Goal: Browse casually

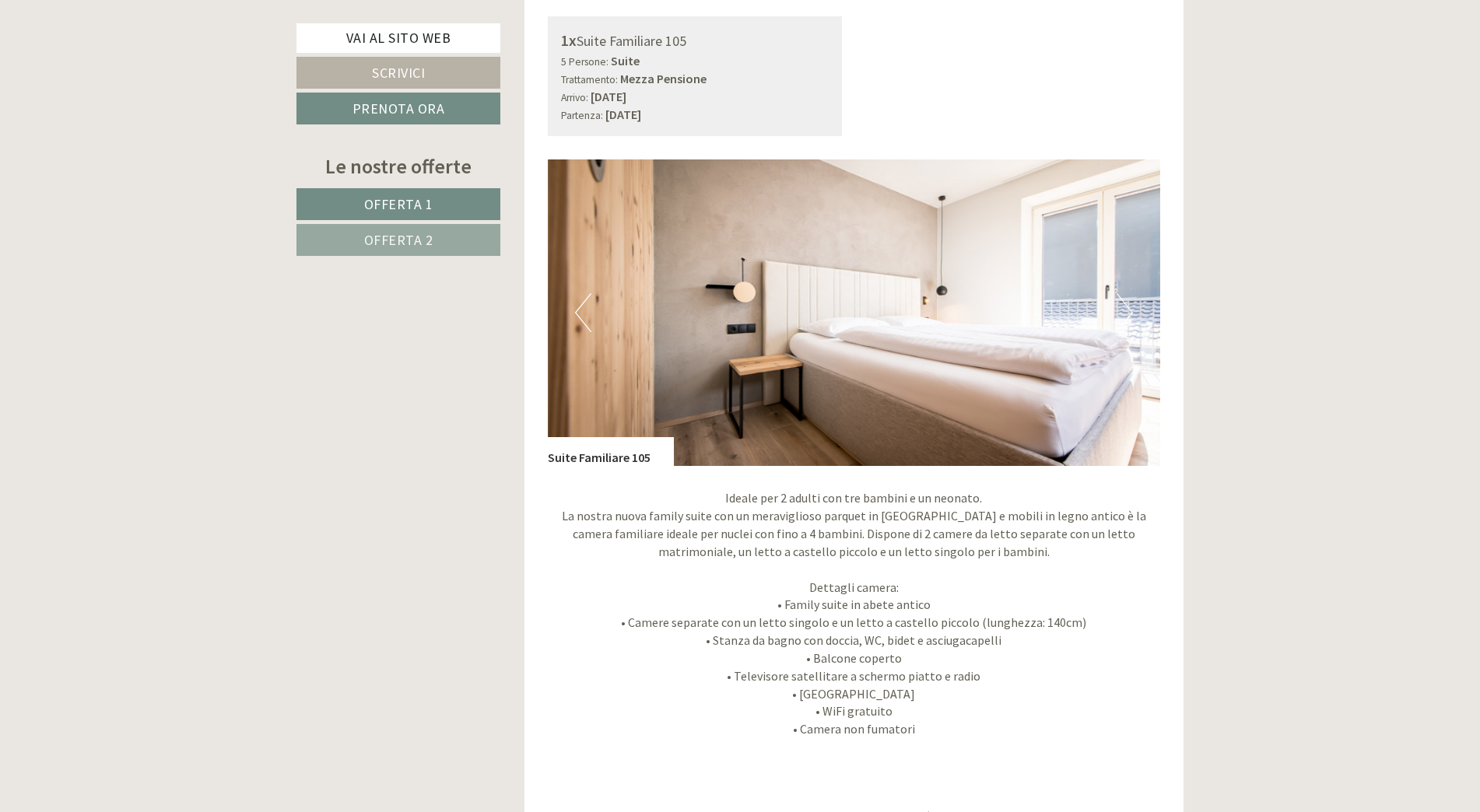
scroll to position [1167, 0]
click at [1119, 306] on button "Next" at bounding box center [1125, 313] width 16 height 39
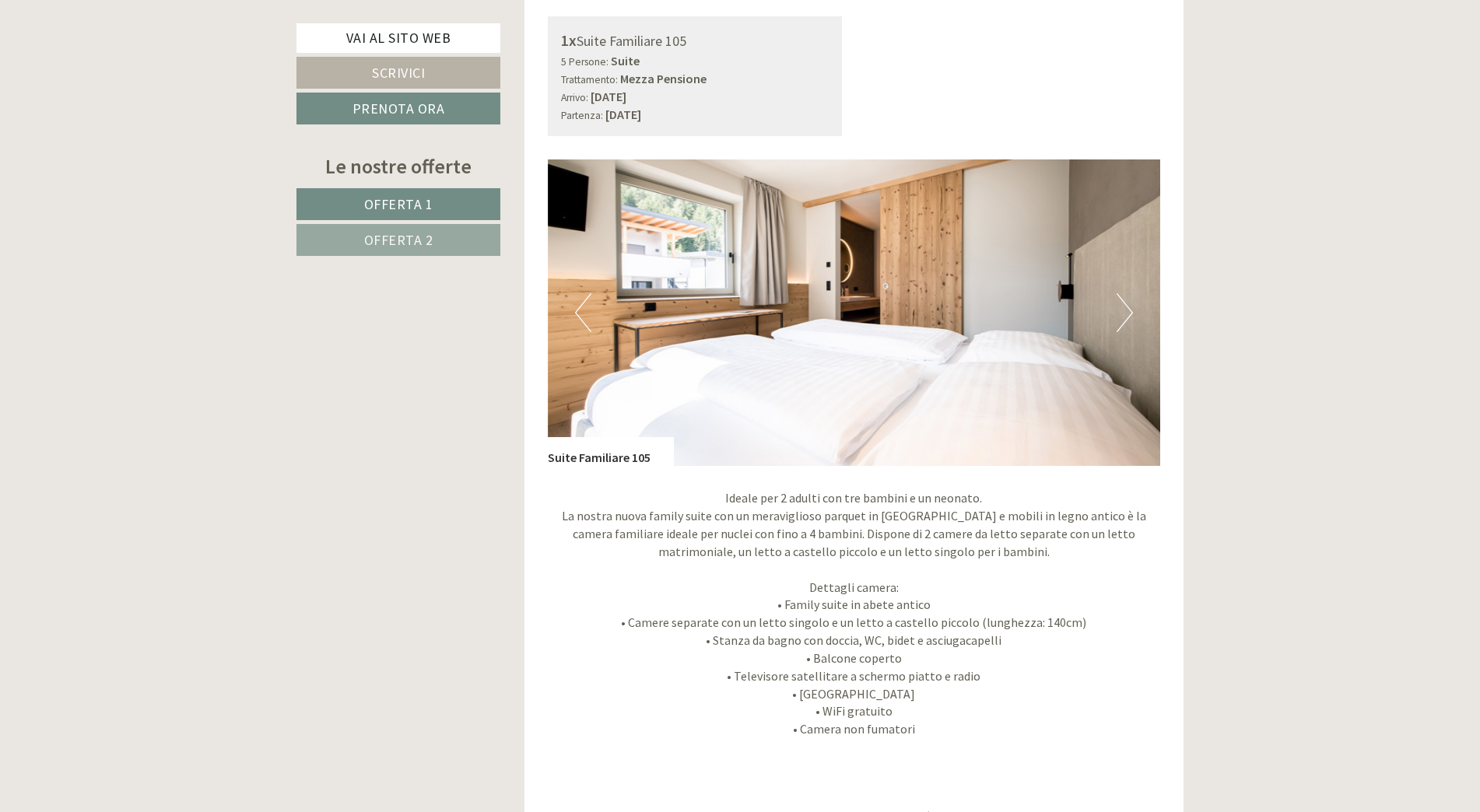
click at [1118, 306] on button "Next" at bounding box center [1125, 313] width 16 height 39
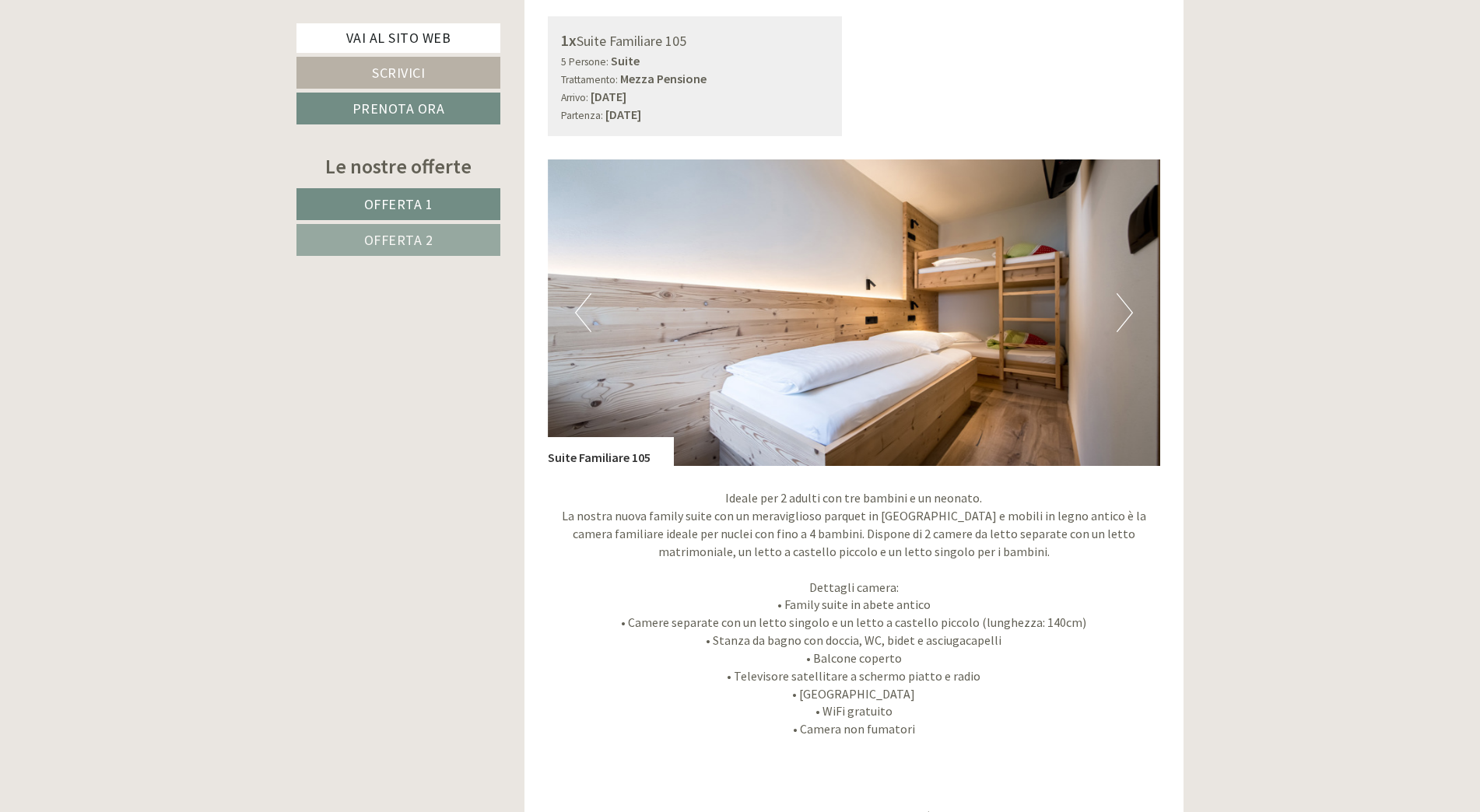
click at [1118, 306] on button "Next" at bounding box center [1125, 313] width 16 height 39
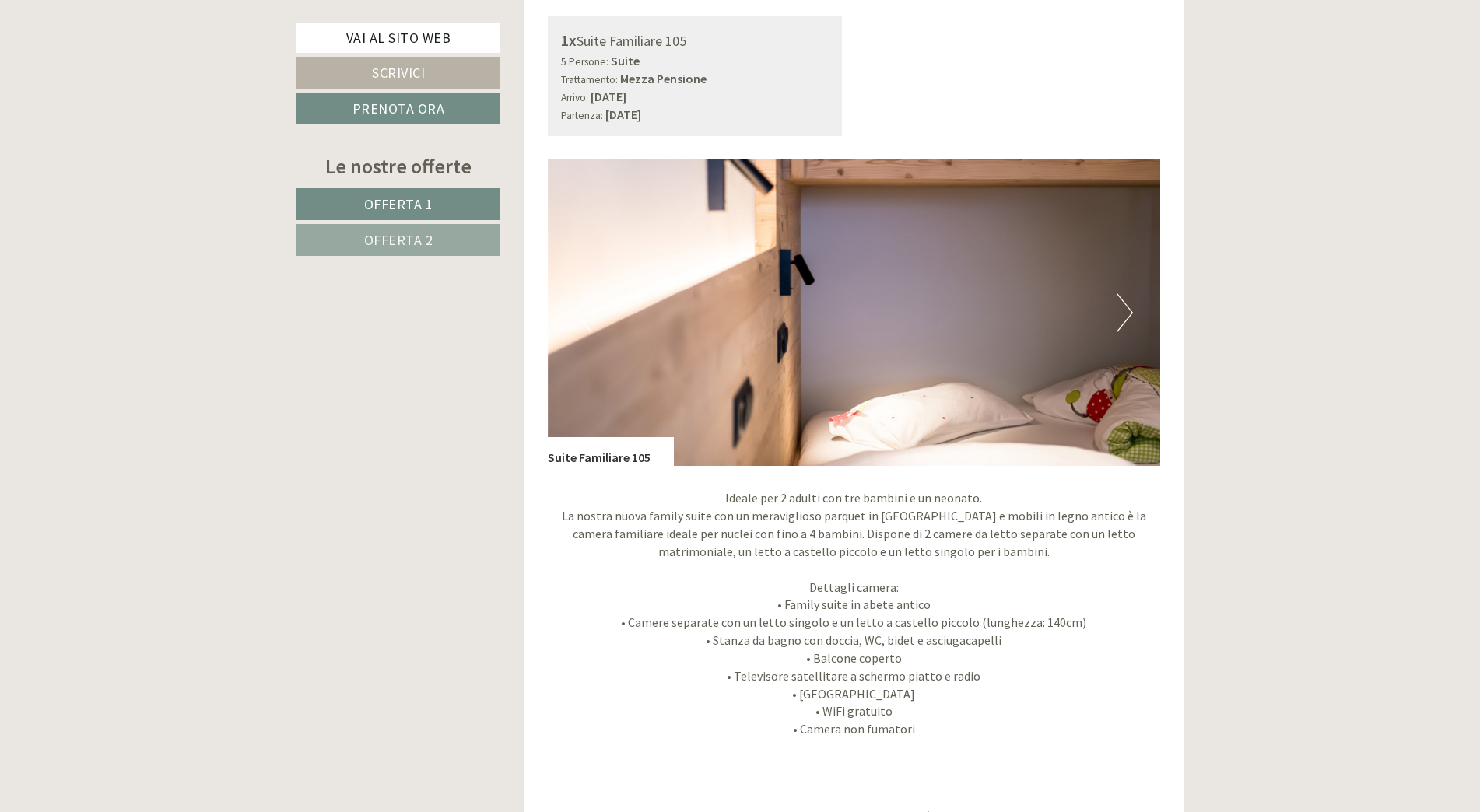
click at [1118, 306] on button "Next" at bounding box center [1125, 313] width 16 height 39
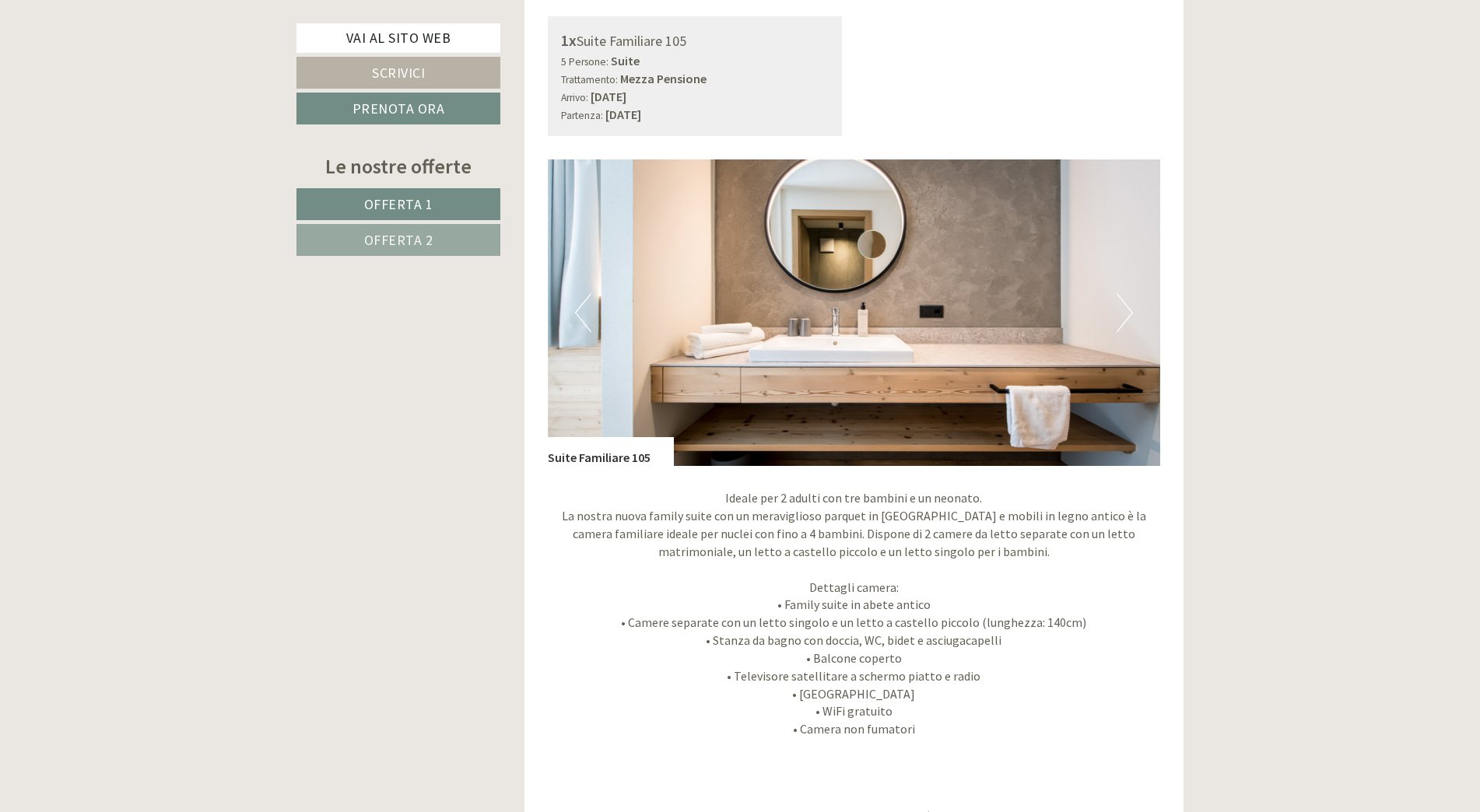
click at [1118, 306] on button "Next" at bounding box center [1125, 313] width 16 height 39
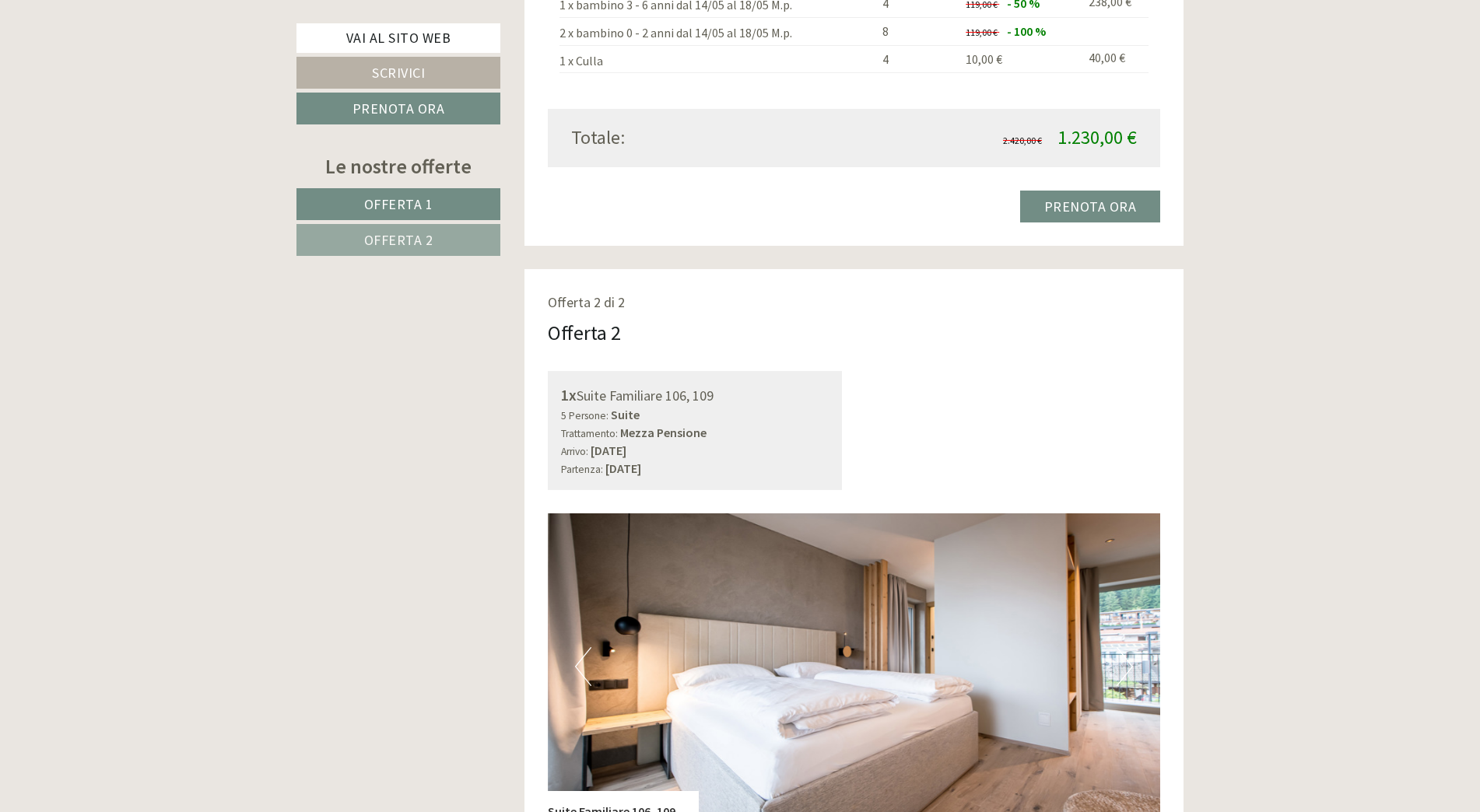
scroll to position [2334, 0]
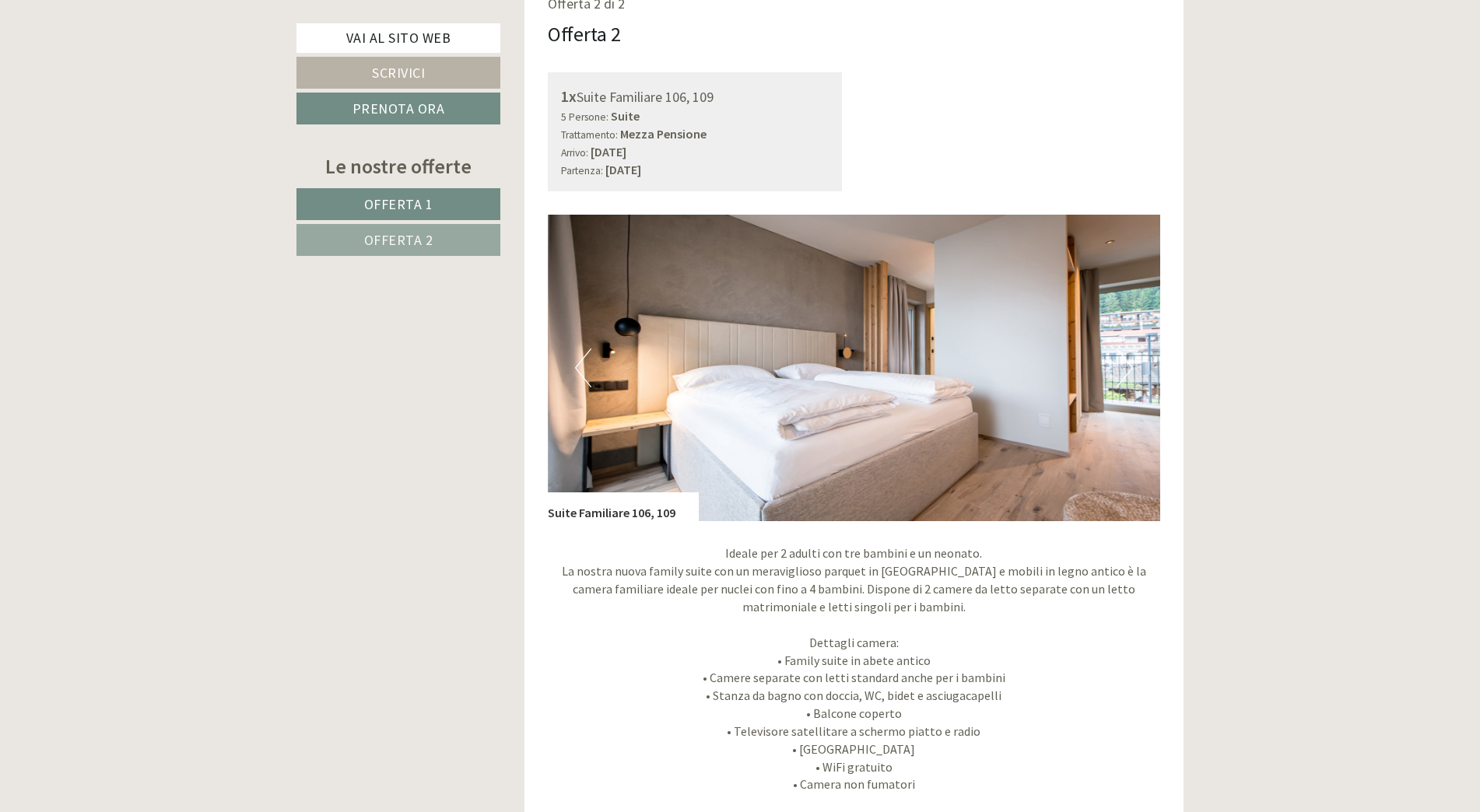
click at [1117, 366] on button "Next" at bounding box center [1125, 368] width 16 height 39
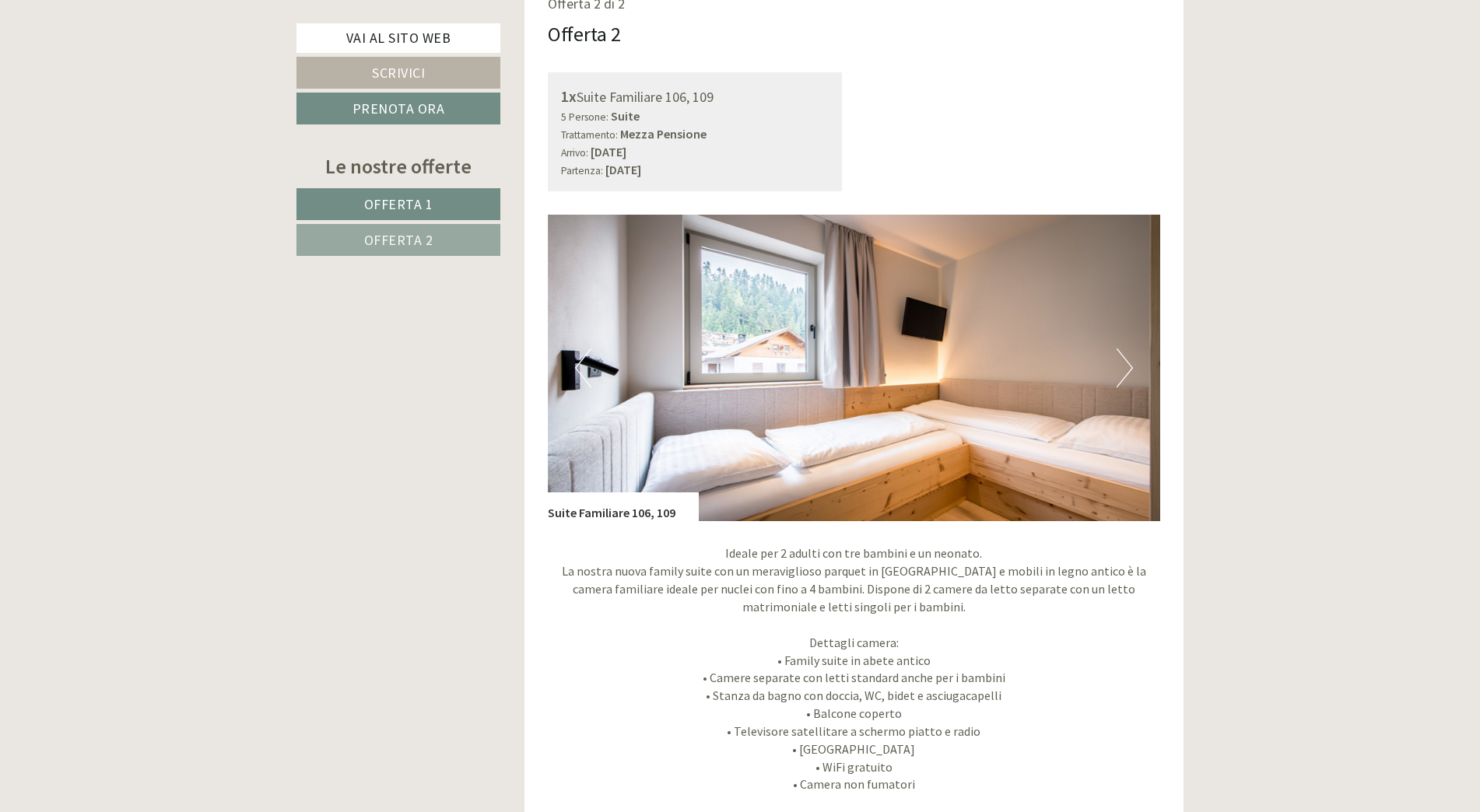
click at [1117, 366] on button "Next" at bounding box center [1125, 368] width 16 height 39
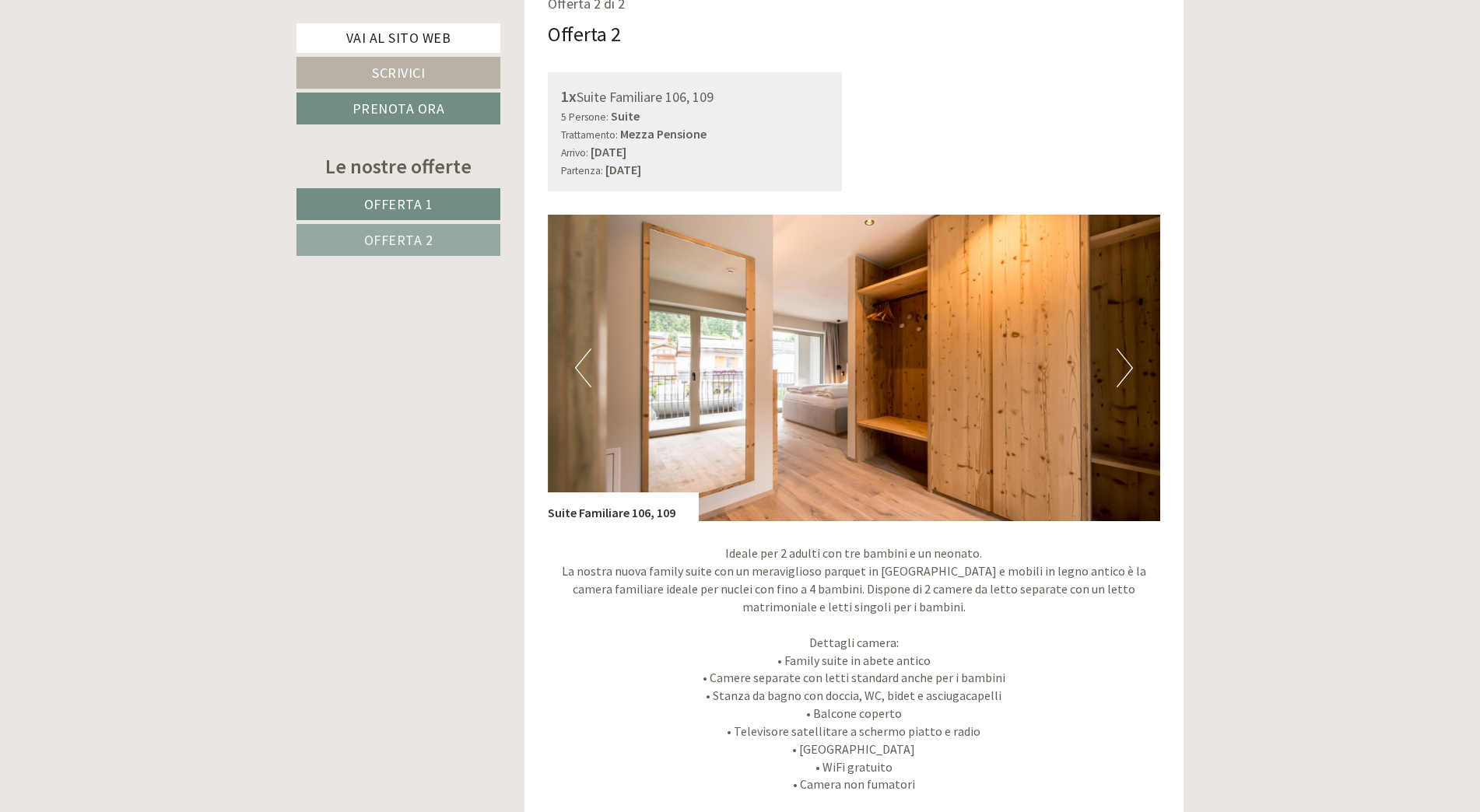
click at [1117, 366] on button "Next" at bounding box center [1125, 368] width 16 height 39
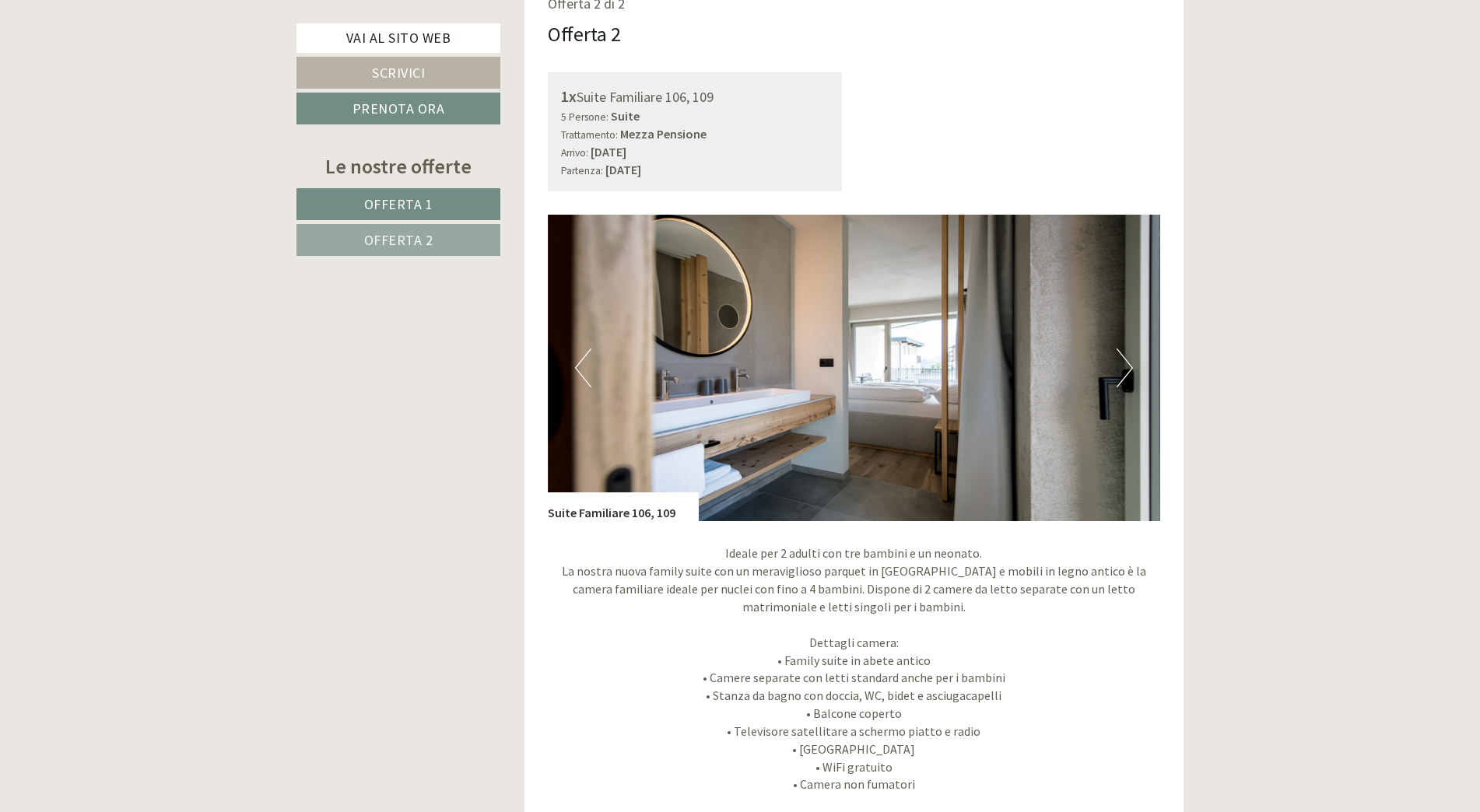
click at [1117, 366] on button "Next" at bounding box center [1125, 368] width 16 height 39
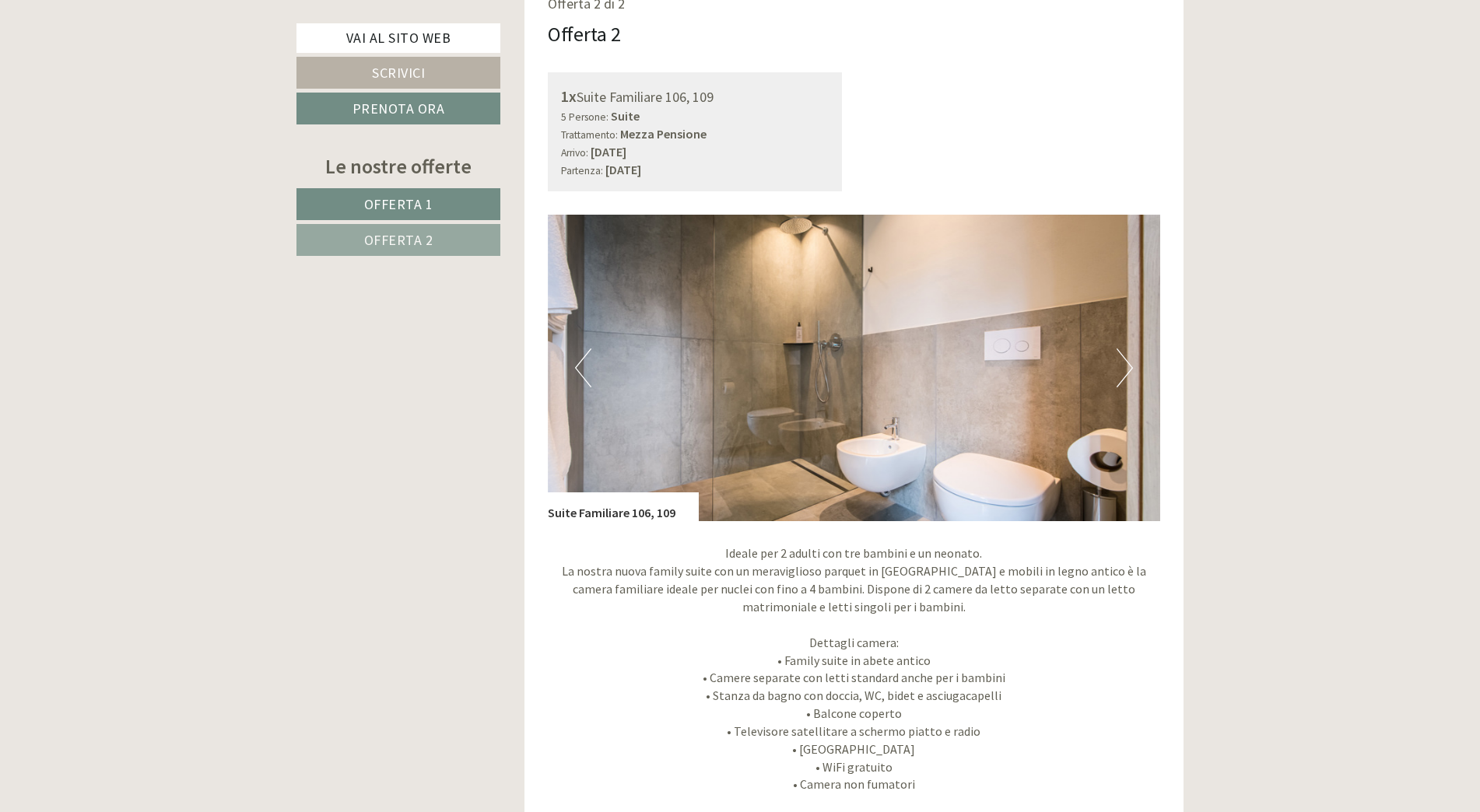
click at [1117, 366] on button "Next" at bounding box center [1125, 368] width 16 height 39
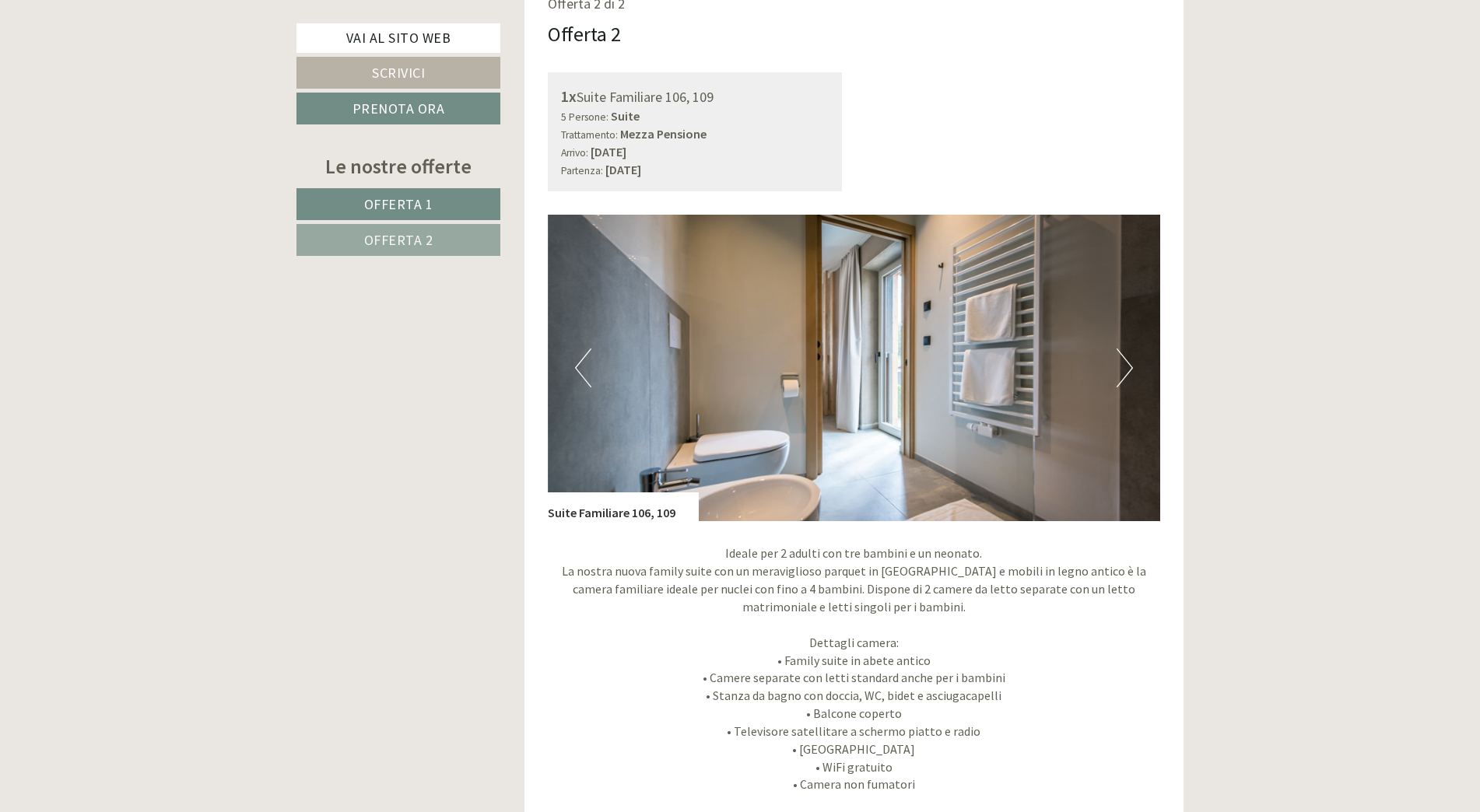
click at [1117, 366] on button "Next" at bounding box center [1125, 368] width 16 height 39
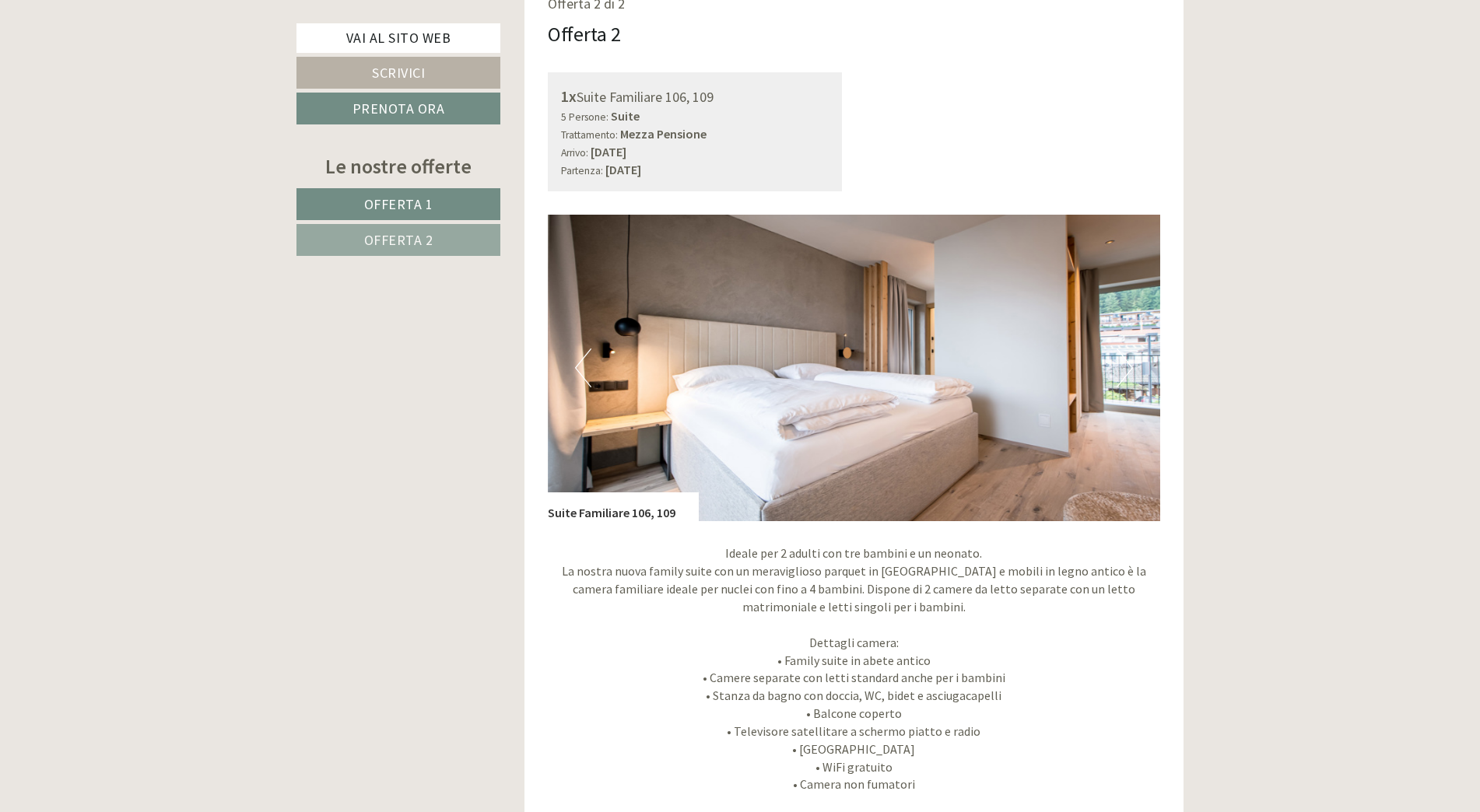
click at [1117, 366] on button "Next" at bounding box center [1125, 368] width 16 height 39
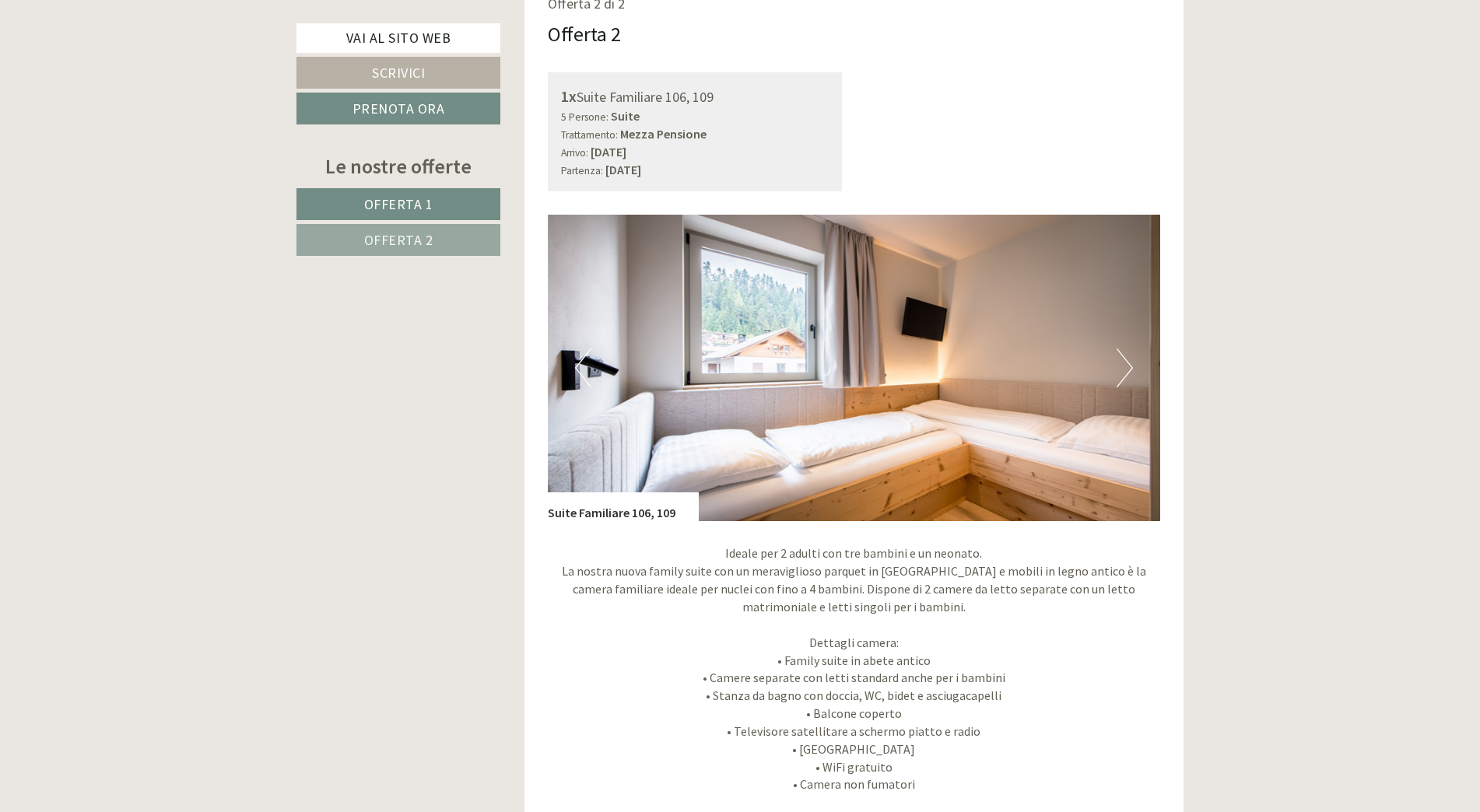
click at [1117, 366] on button "Next" at bounding box center [1125, 368] width 16 height 39
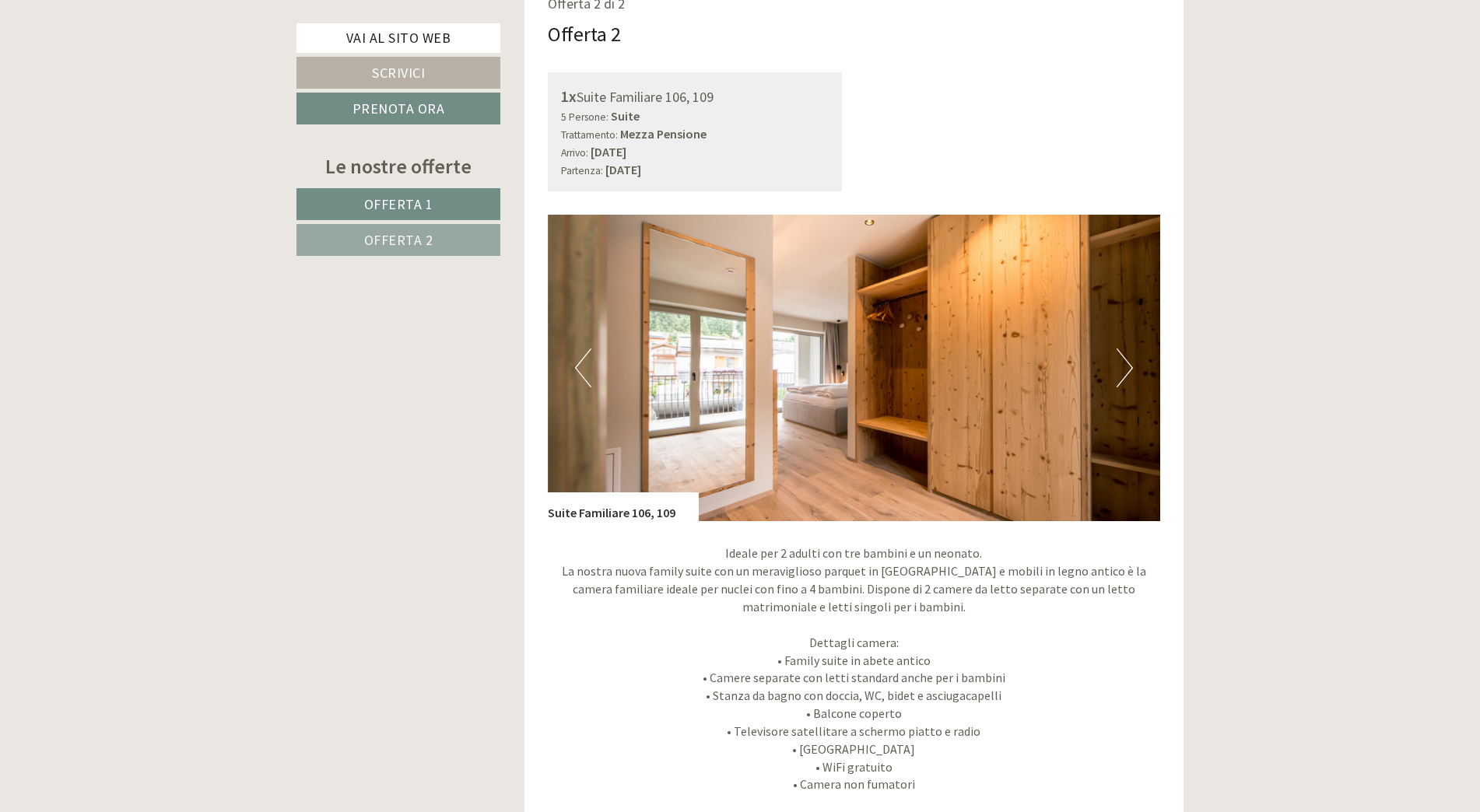
click at [1117, 366] on button "Next" at bounding box center [1125, 368] width 16 height 39
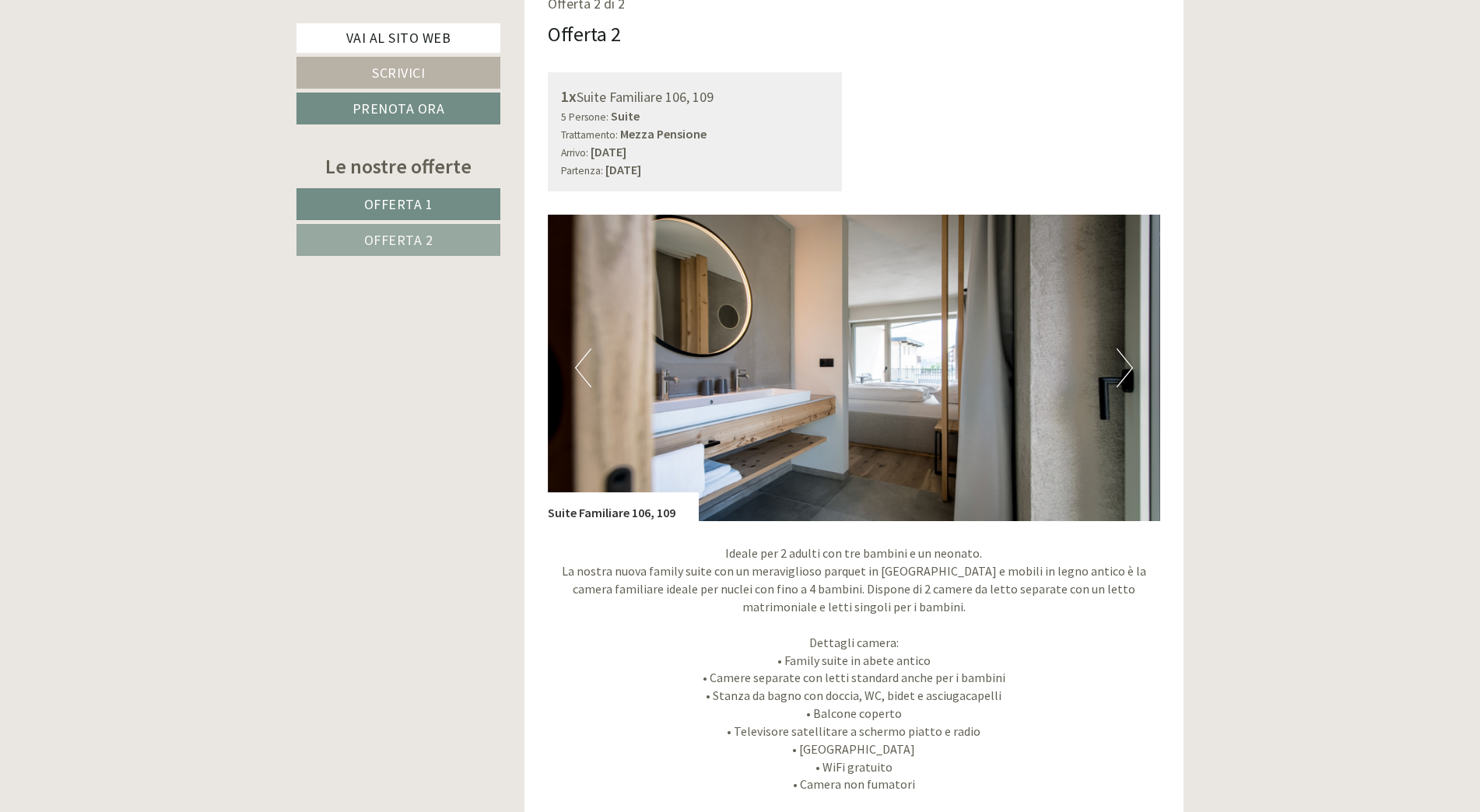
click at [1117, 366] on button "Next" at bounding box center [1125, 368] width 16 height 39
